Goal: Task Accomplishment & Management: Use online tool/utility

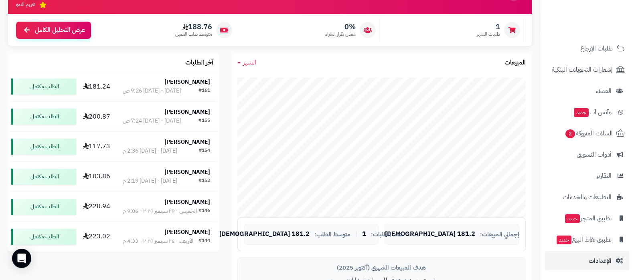
scroll to position [150, 0]
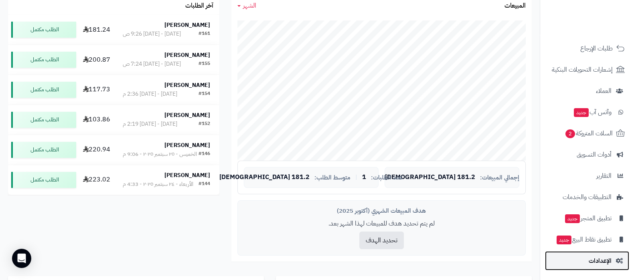
click at [602, 257] on span "الإعدادات" at bounding box center [600, 260] width 23 height 11
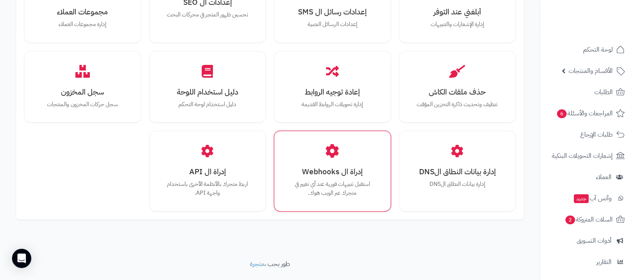
scroll to position [741, 0]
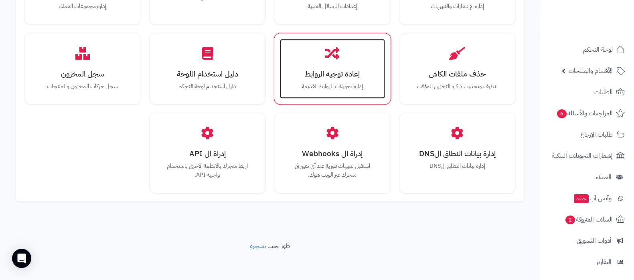
click at [337, 89] on p "إدارة تحويلات الروابط القديمة" at bounding box center [332, 86] width 89 height 9
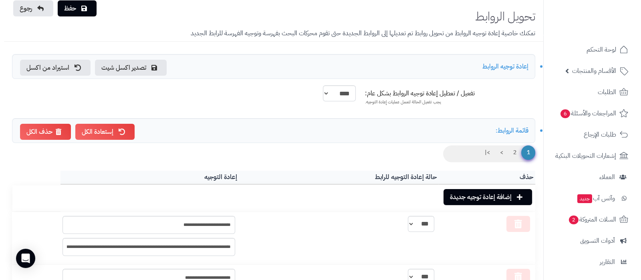
scroll to position [50, 0]
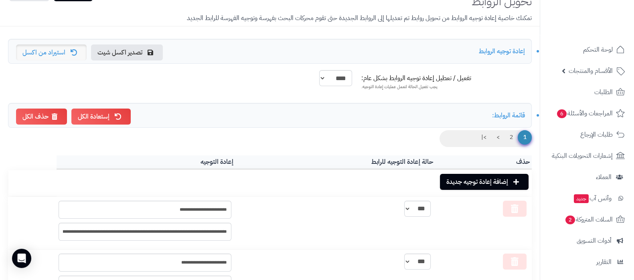
click at [53, 55] on link "استيراد من اكسل" at bounding box center [51, 53] width 71 height 16
